Goal: Information Seeking & Learning: Learn about a topic

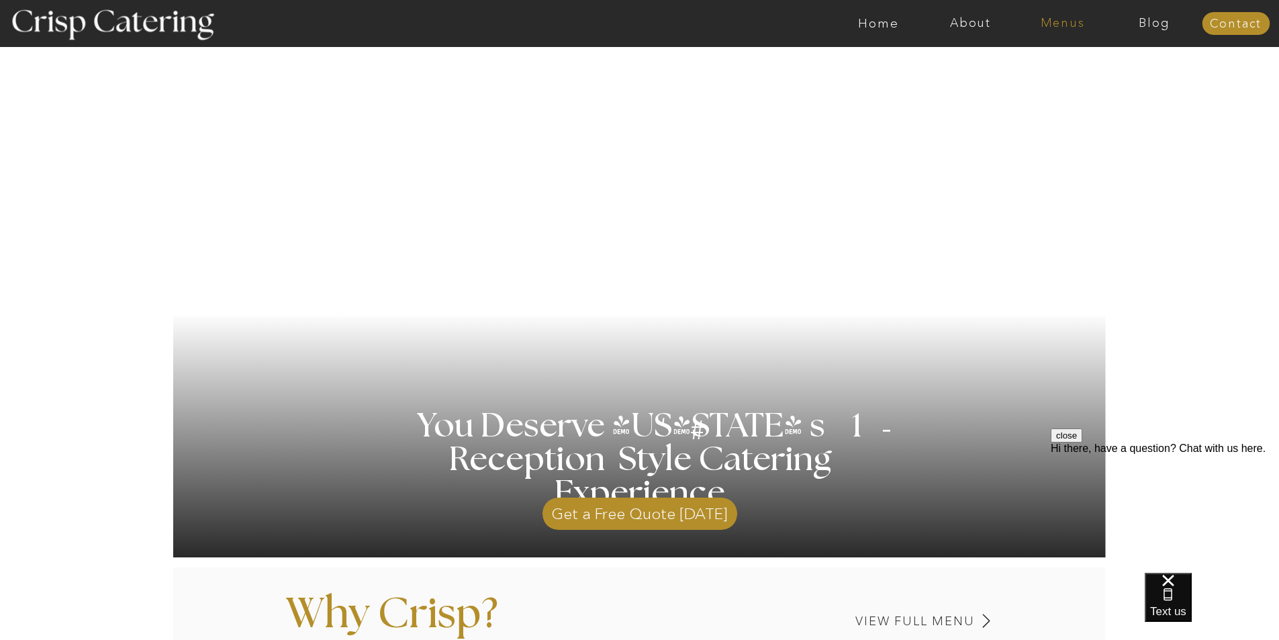
click at [1049, 23] on nav "Menus" at bounding box center [1062, 23] width 92 height 13
click at [1033, 64] on nav "Summer (Mar-Aug)" at bounding box center [1066, 60] width 120 height 13
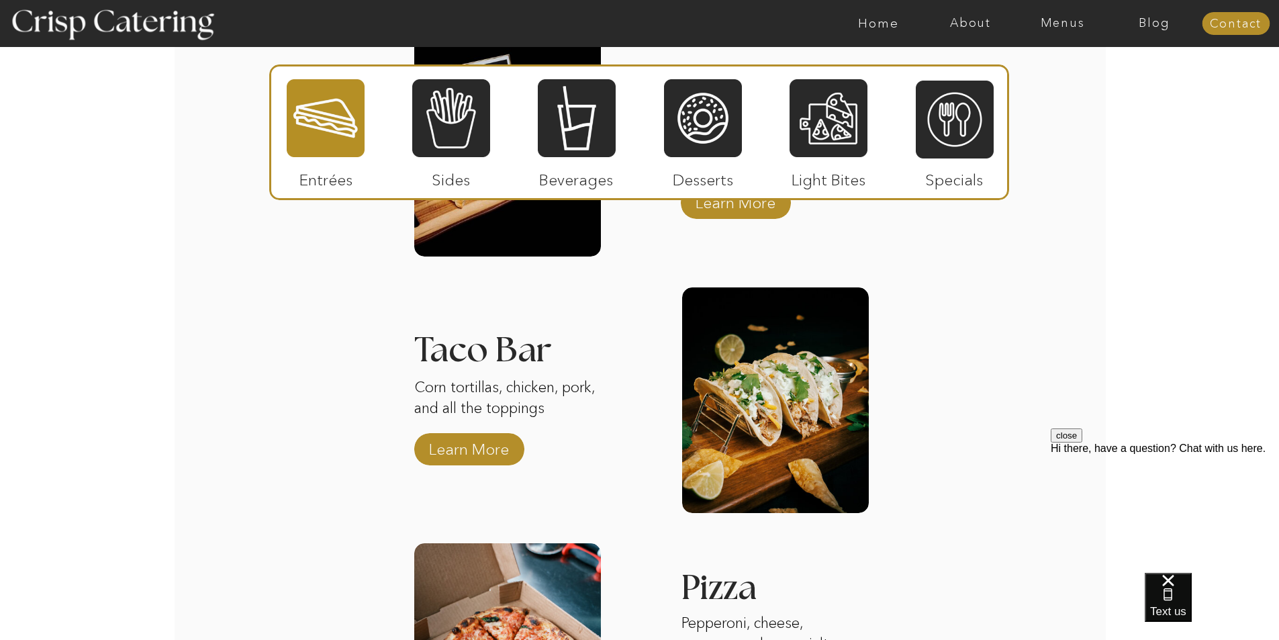
scroll to position [1477, 0]
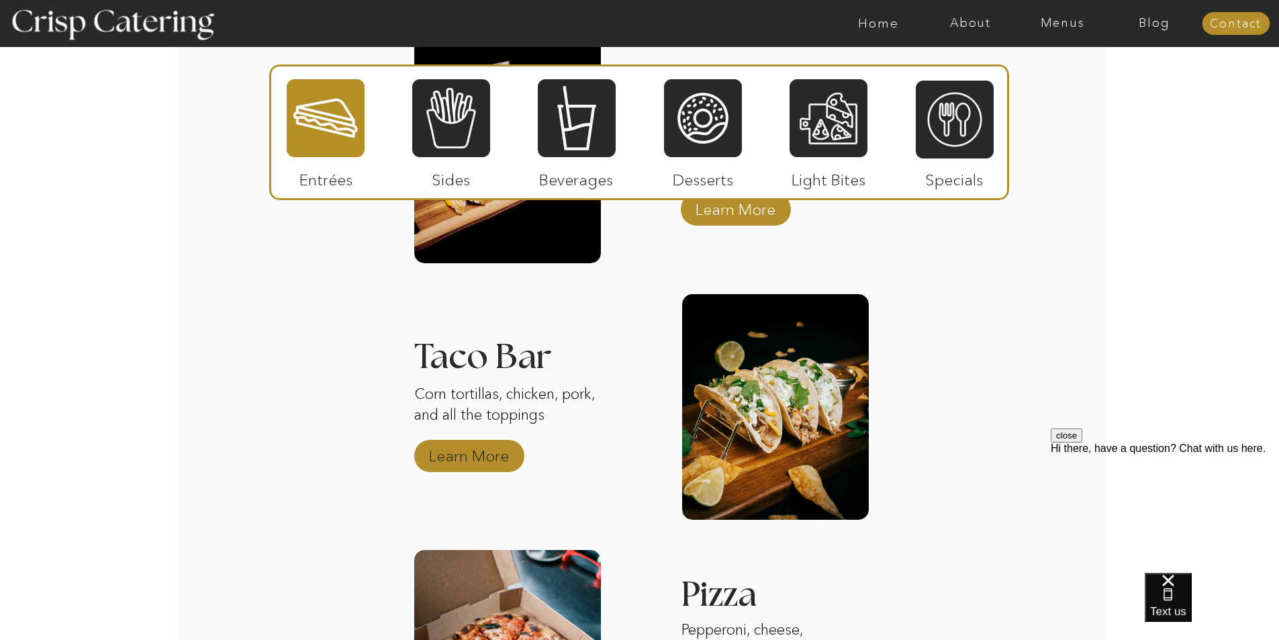
click at [477, 454] on p "Learn More" at bounding box center [468, 452] width 89 height 39
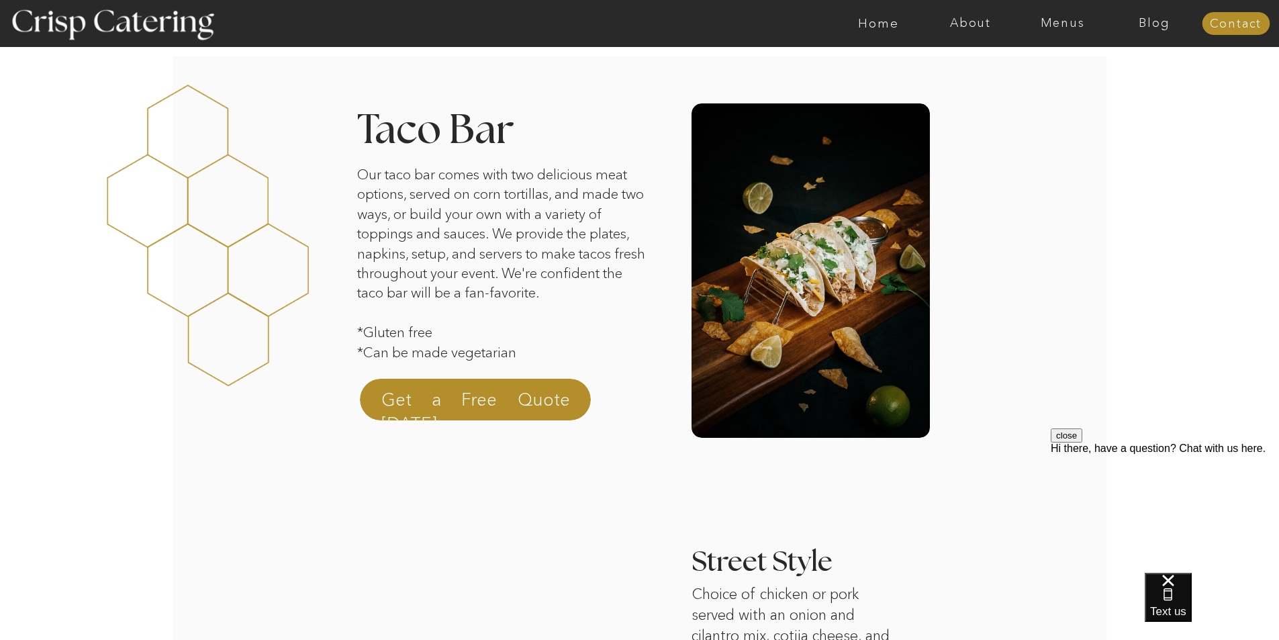
click at [1082, 442] on button "close" at bounding box center [1067, 435] width 32 height 14
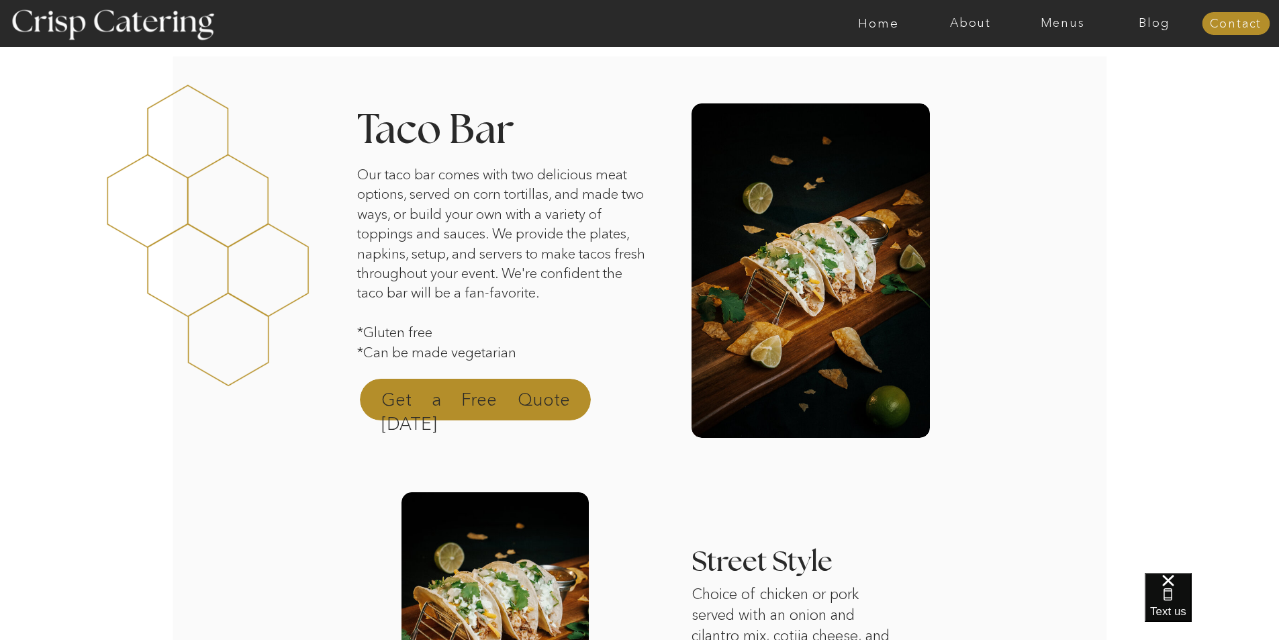
click at [473, 390] on p "Get a Free Quote [DATE]" at bounding box center [475, 403] width 189 height 32
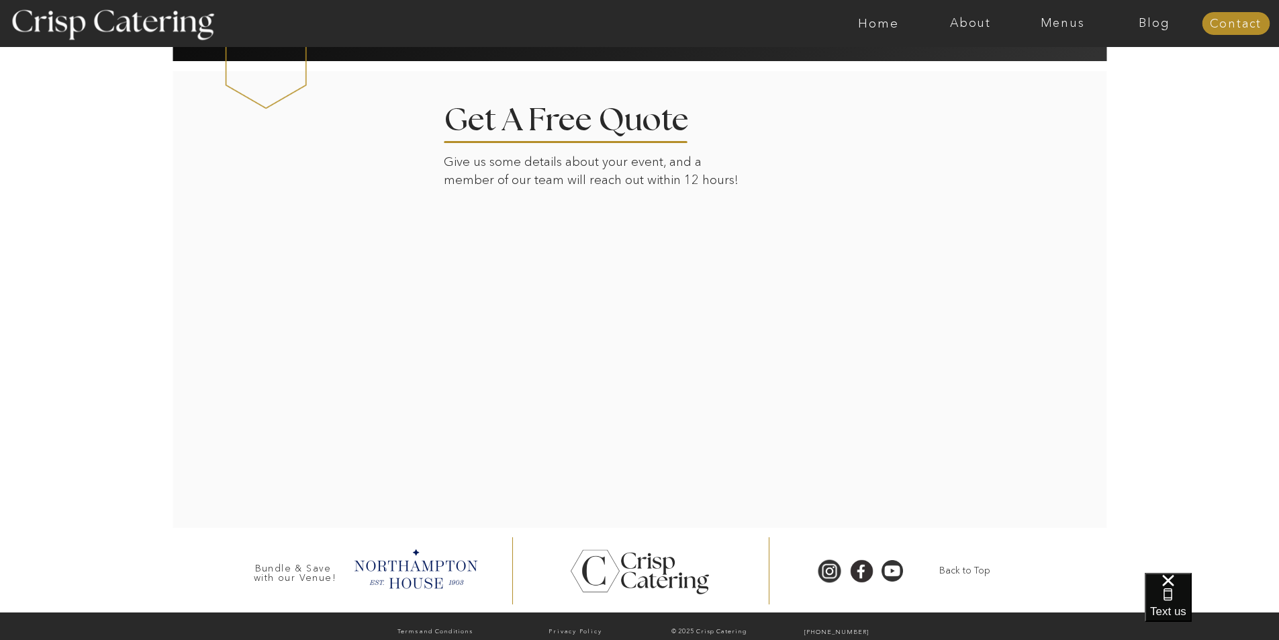
scroll to position [1408, 0]
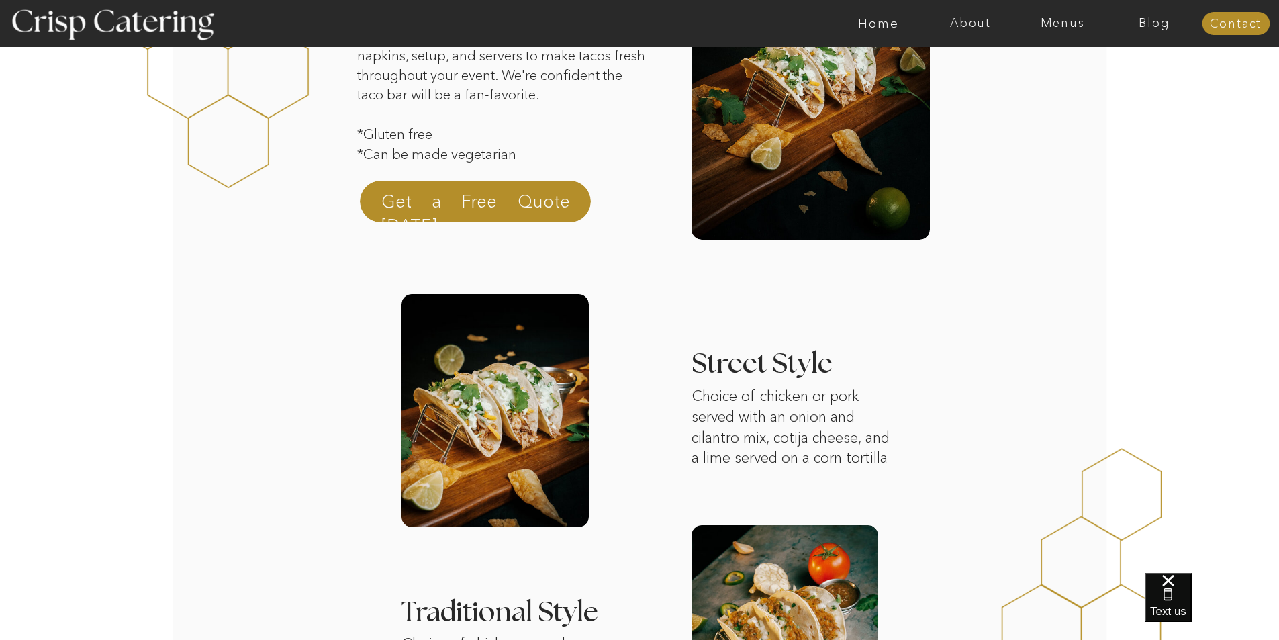
scroll to position [0, 0]
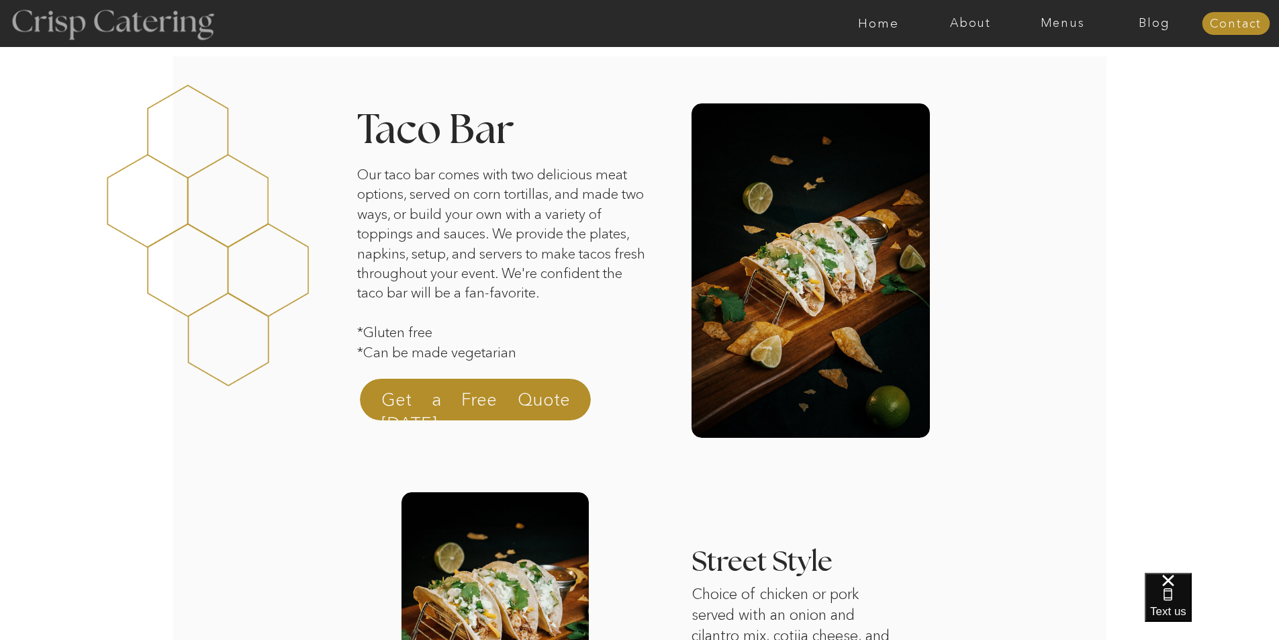
click at [36, 13] on div at bounding box center [112, 23] width 246 height 126
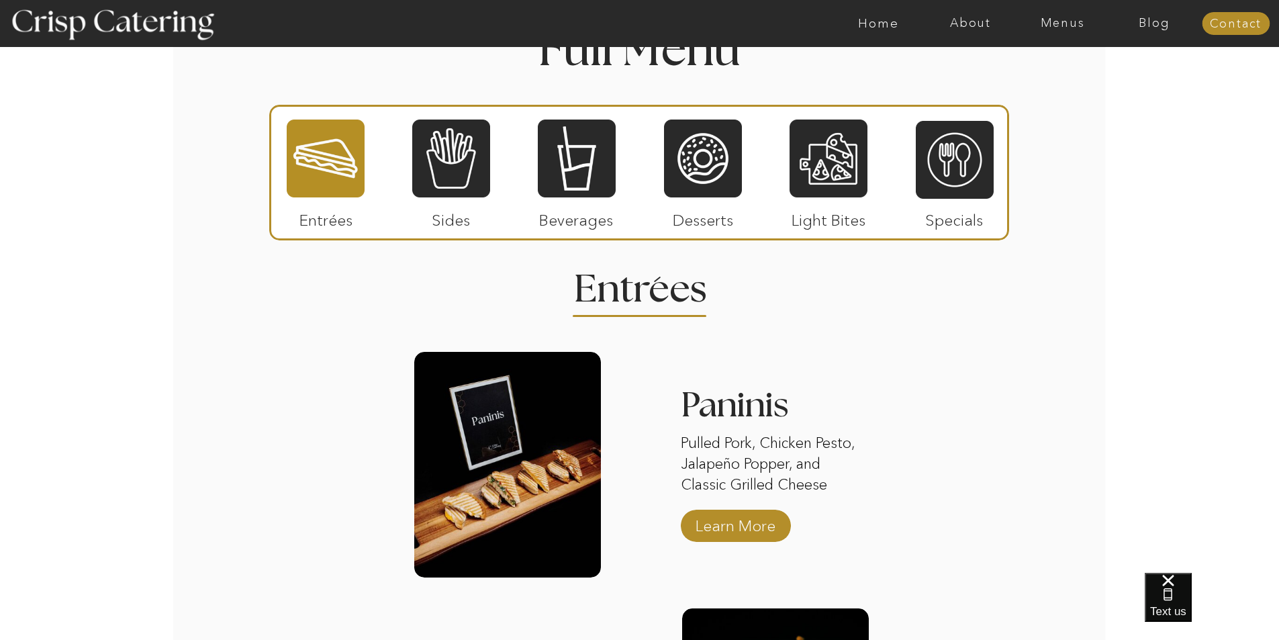
scroll to position [1611, 0]
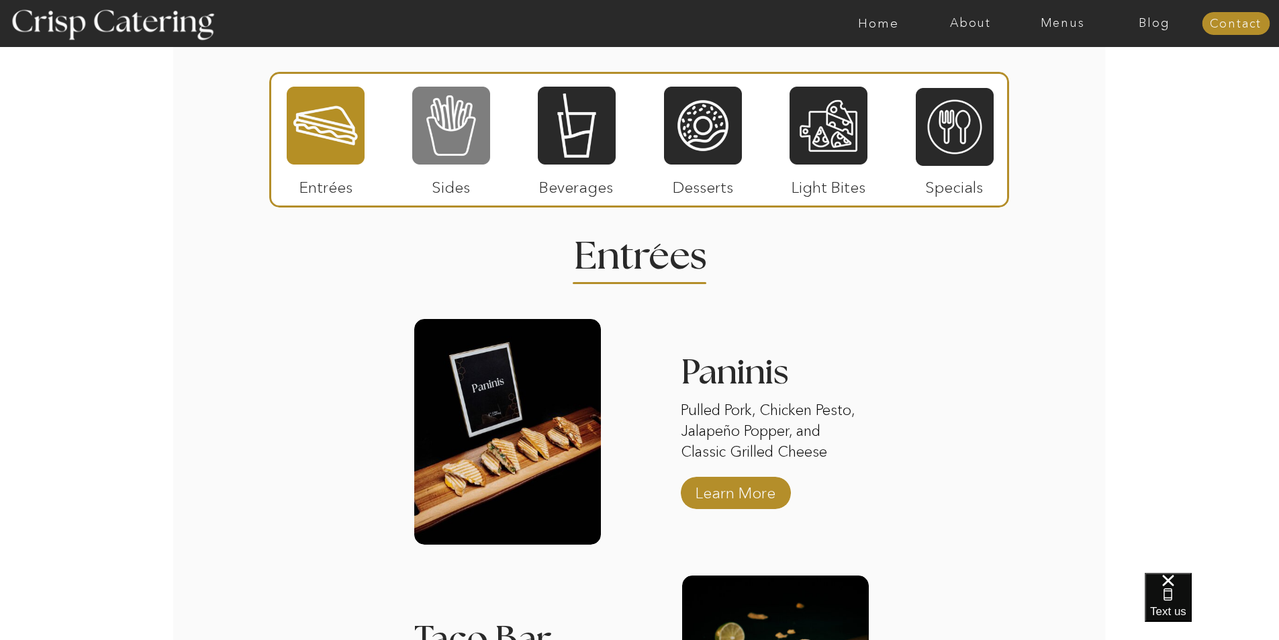
click at [444, 106] on div at bounding box center [451, 125] width 78 height 81
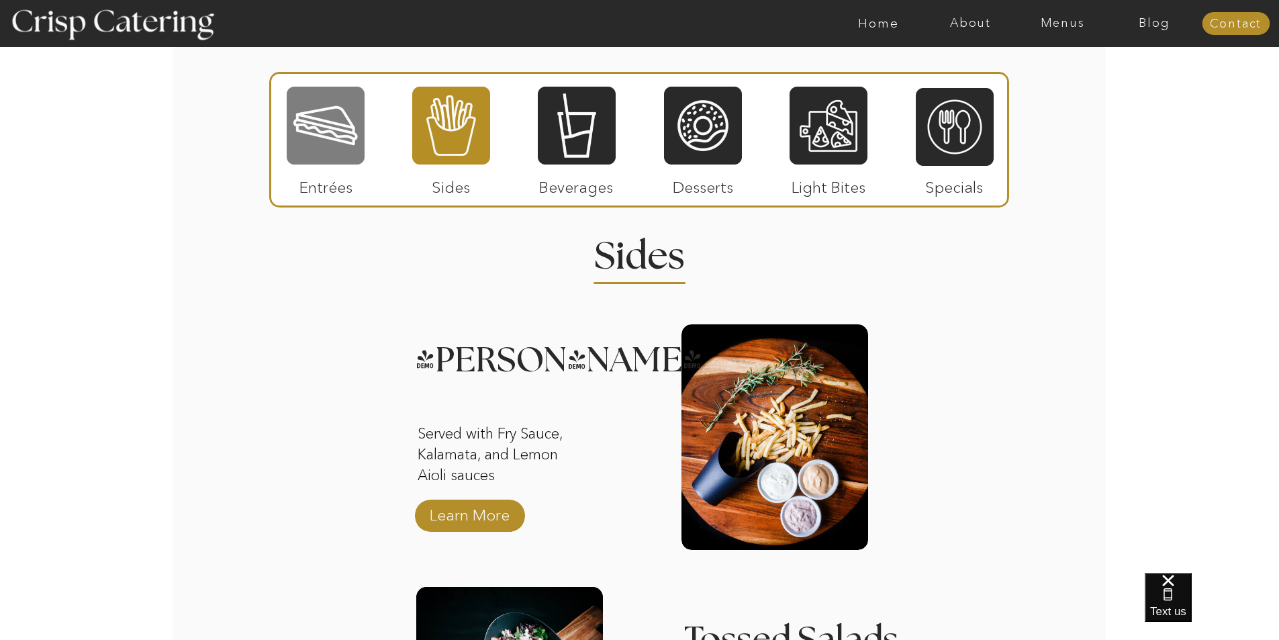
click at [350, 124] on div at bounding box center [326, 125] width 78 height 81
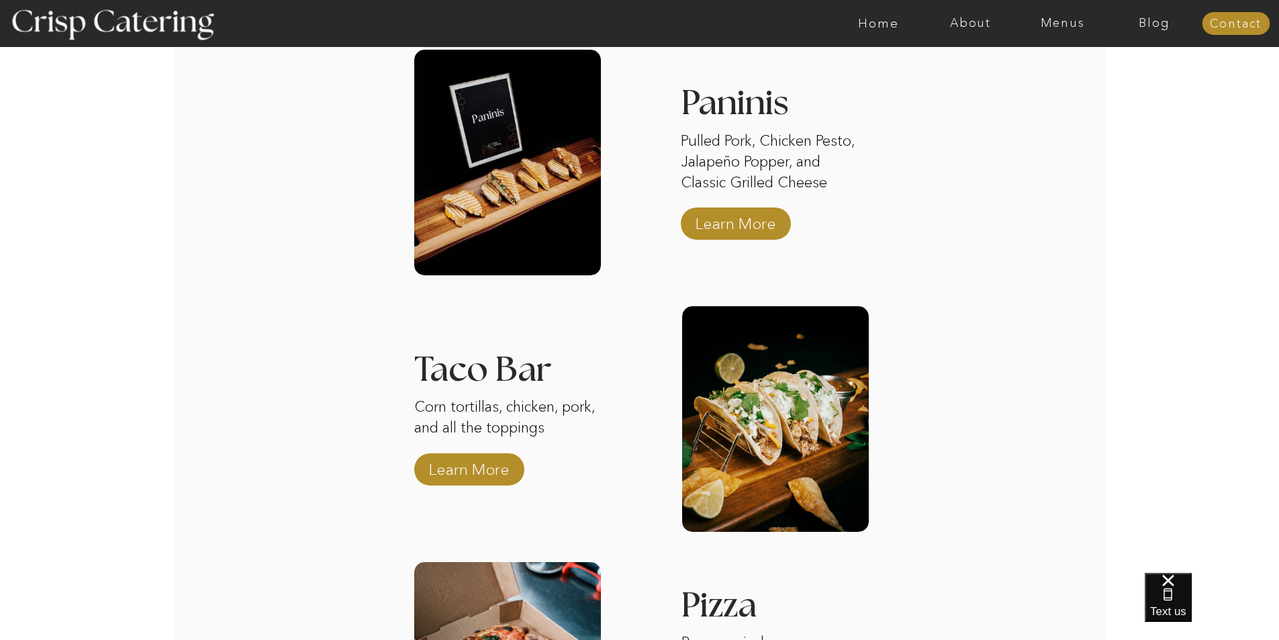
scroll to position [2148, 0]
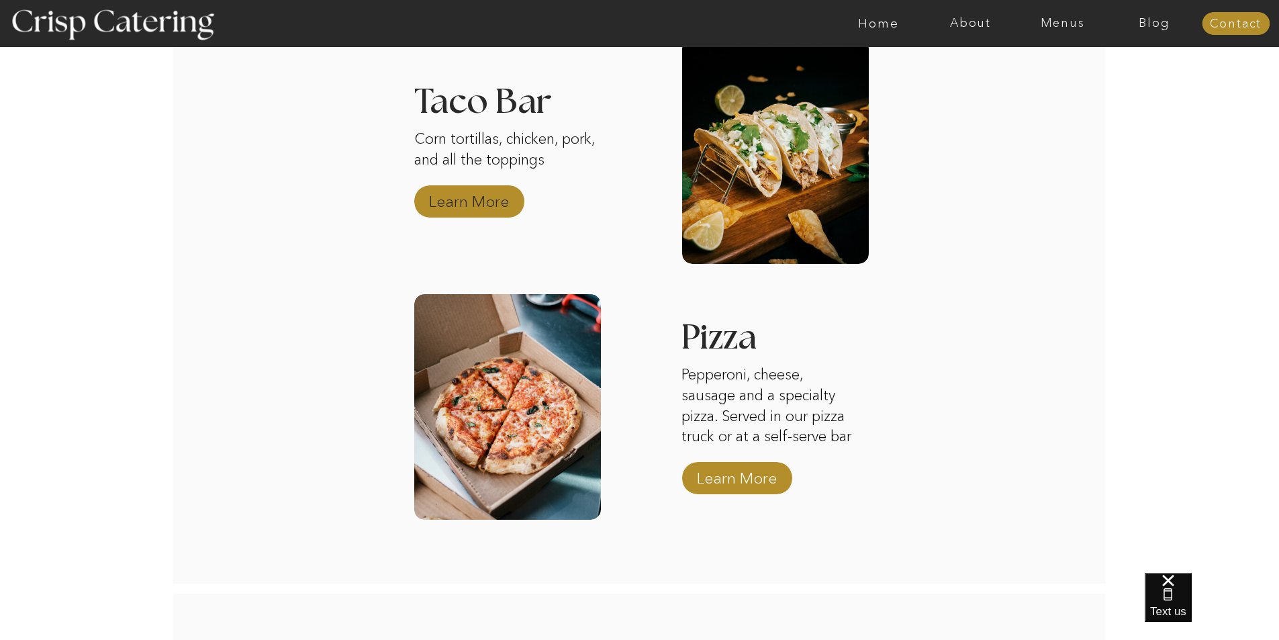
click at [448, 203] on p "Learn More" at bounding box center [468, 198] width 89 height 39
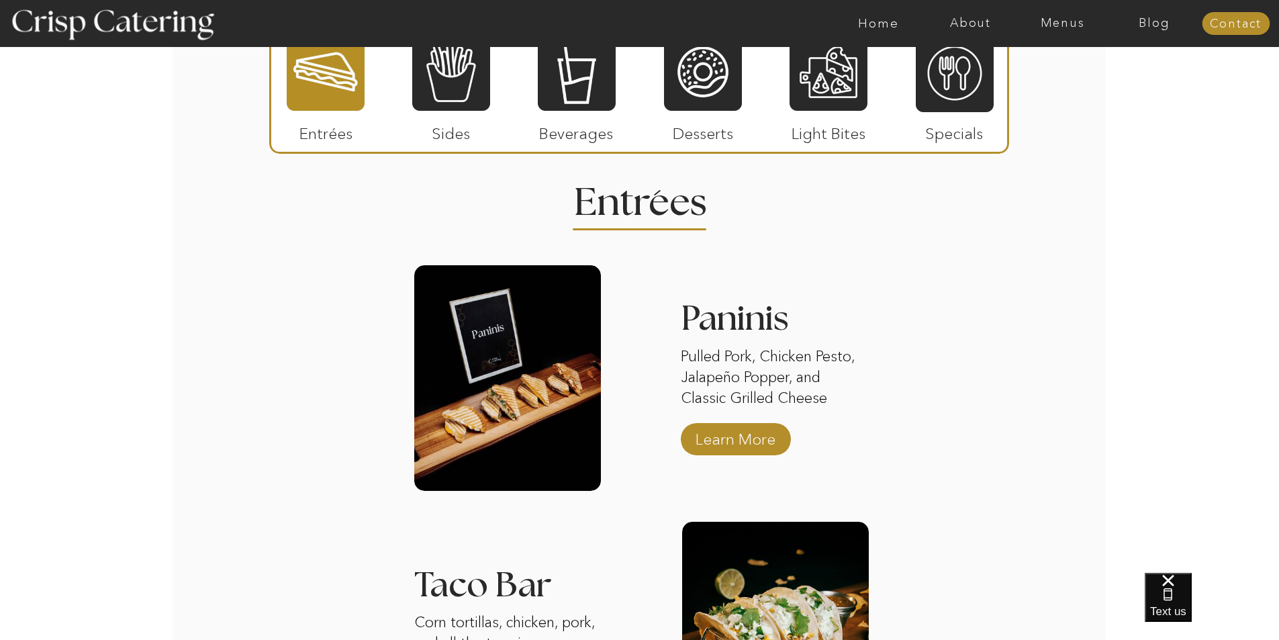
scroll to position [1477, 0]
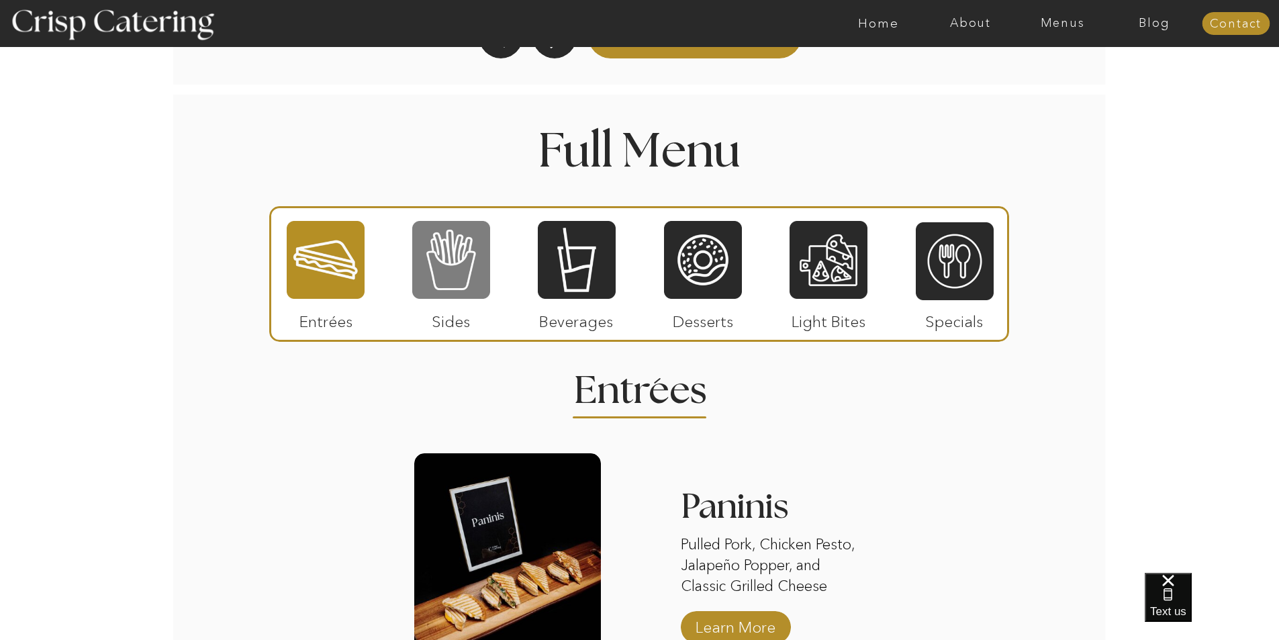
click at [445, 250] on div at bounding box center [451, 260] width 78 height 81
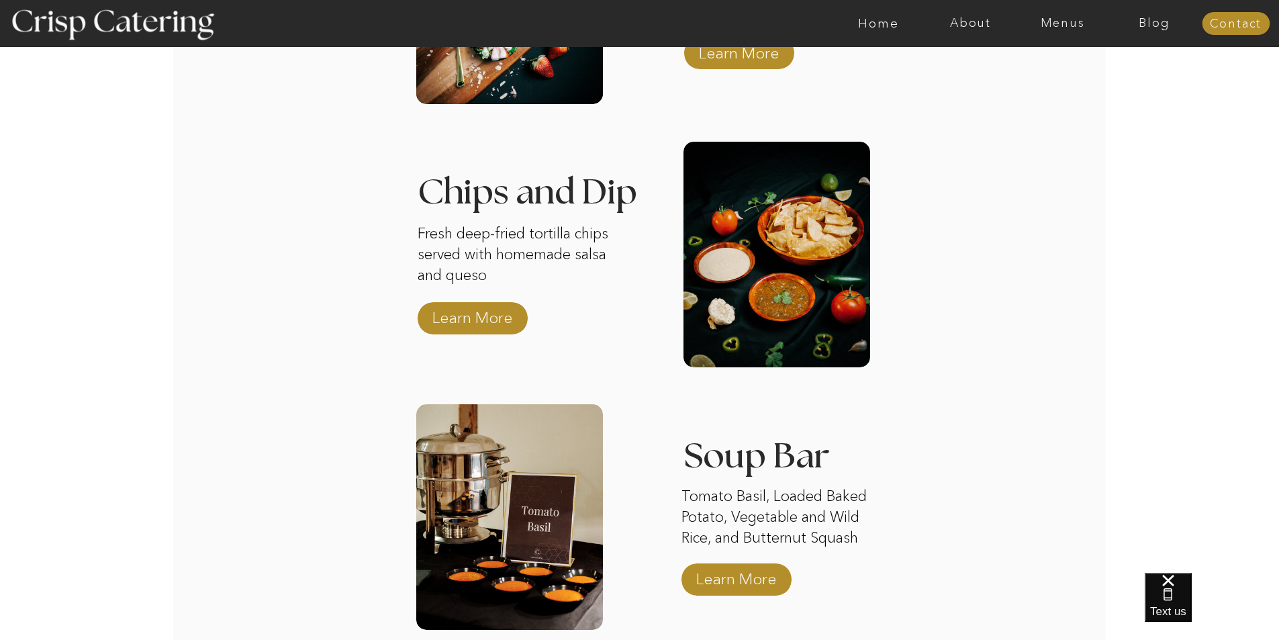
scroll to position [2350, 0]
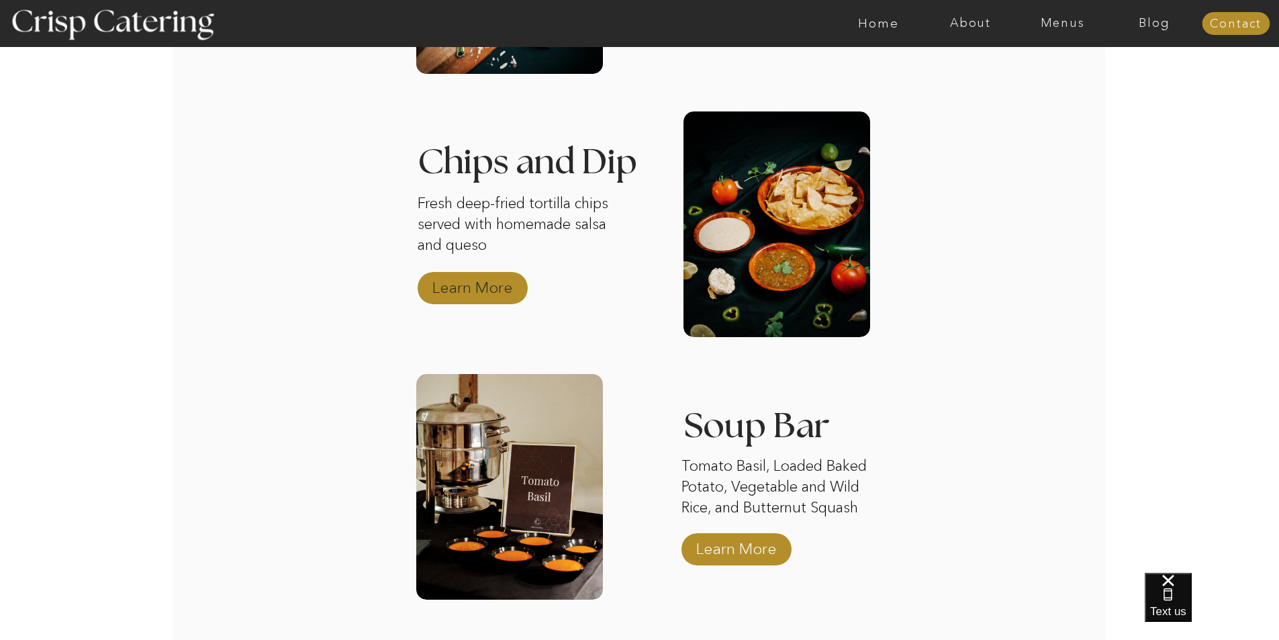
click at [456, 285] on p "Learn More" at bounding box center [472, 284] width 89 height 39
